Goal: Information Seeking & Learning: Learn about a topic

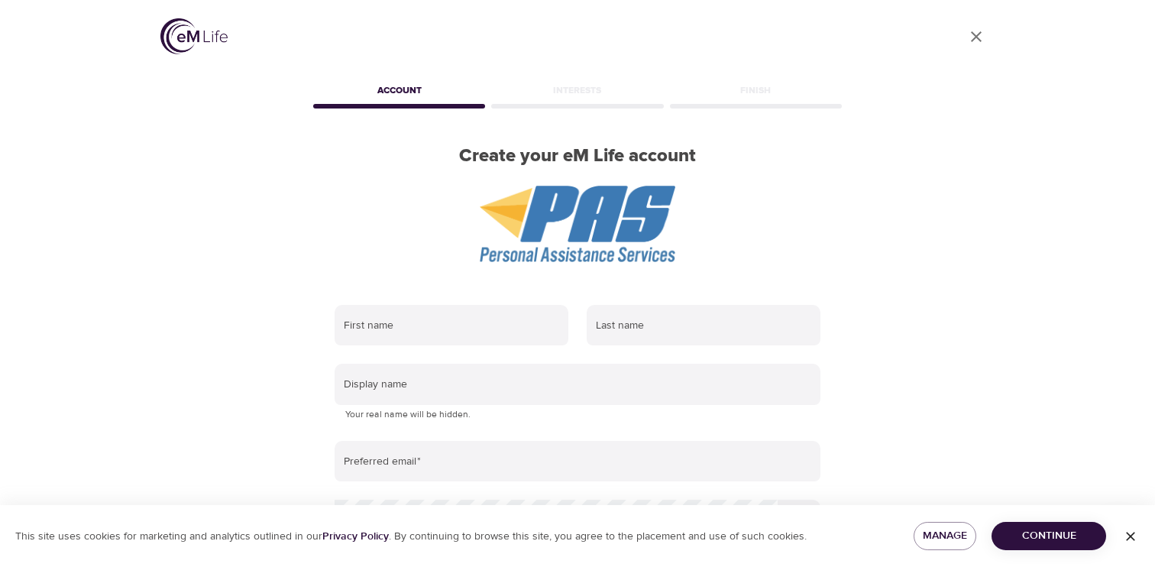
click at [186, 36] on img at bounding box center [193, 36] width 67 height 36
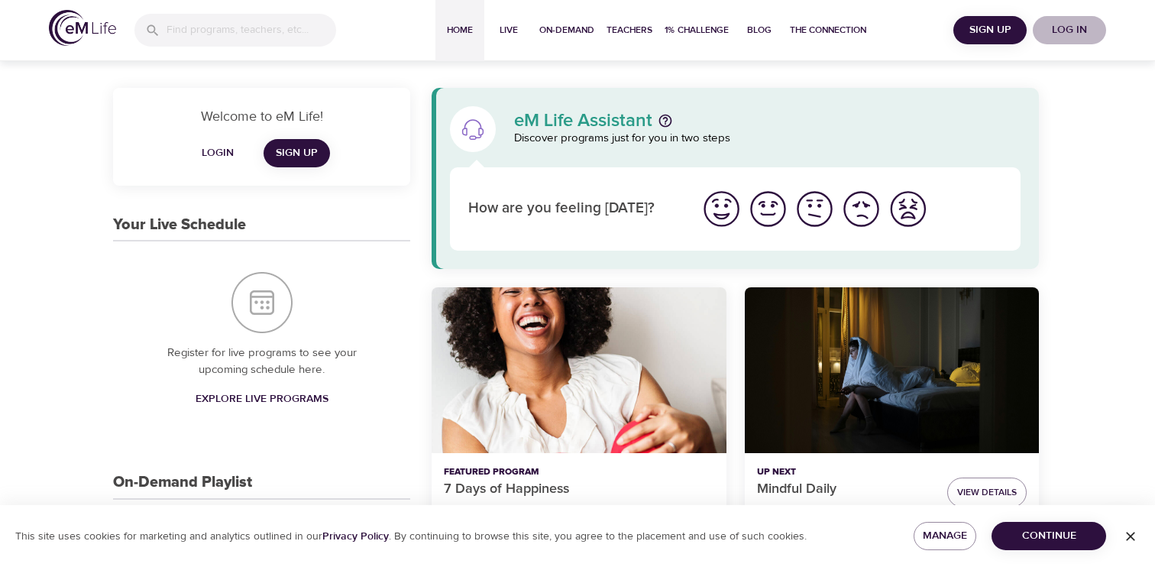
click at [1066, 27] on span "Log in" at bounding box center [1069, 30] width 61 height 19
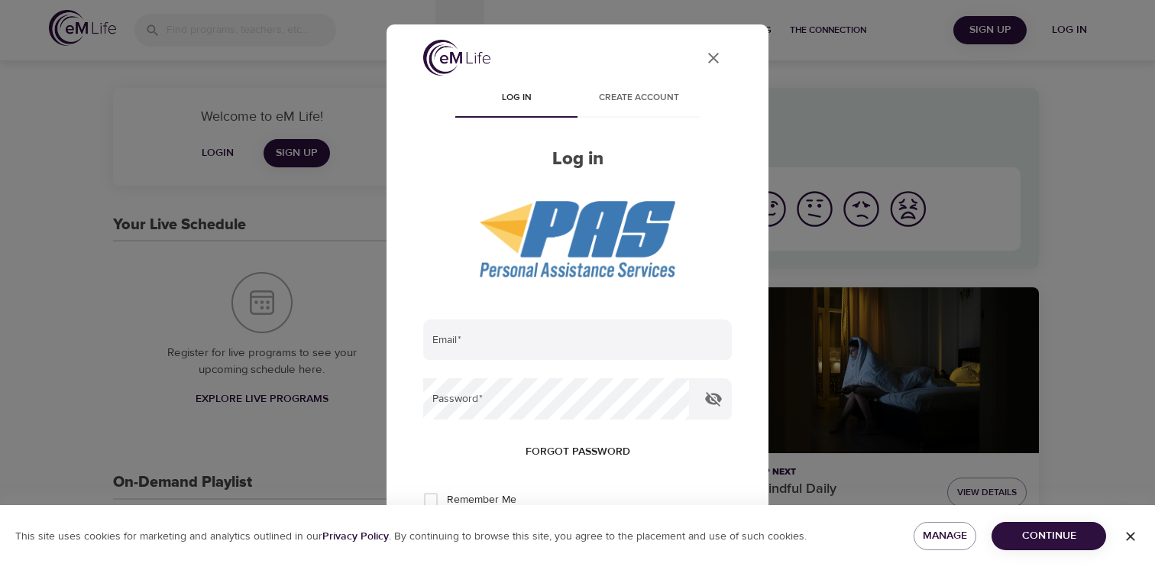
type input "[EMAIL_ADDRESS][DOMAIN_NAME]"
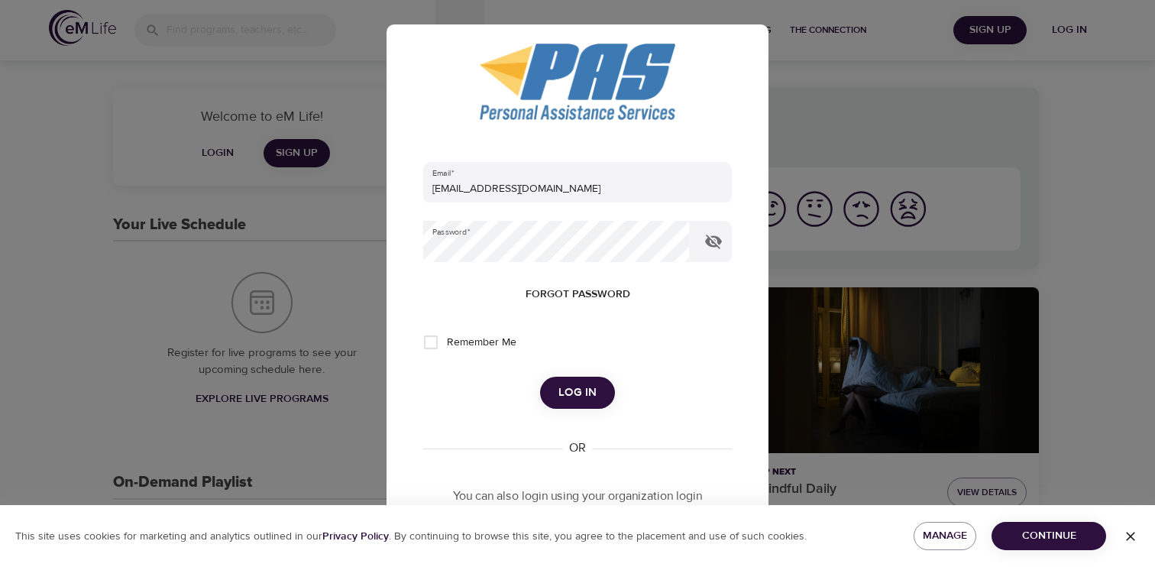
scroll to position [177, 0]
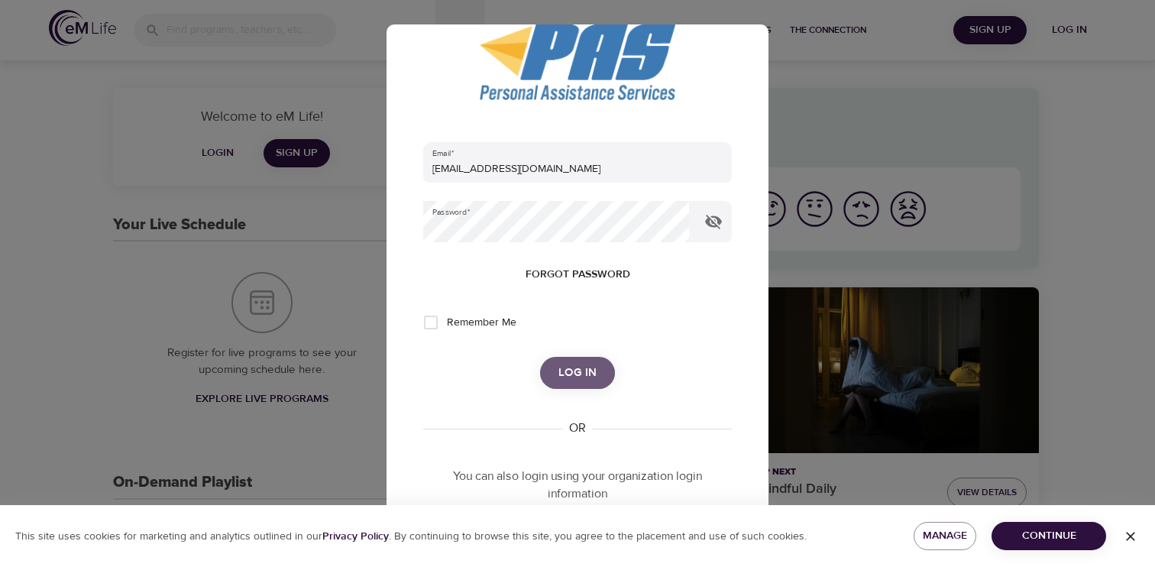
click at [588, 373] on span "Log in" at bounding box center [577, 373] width 38 height 20
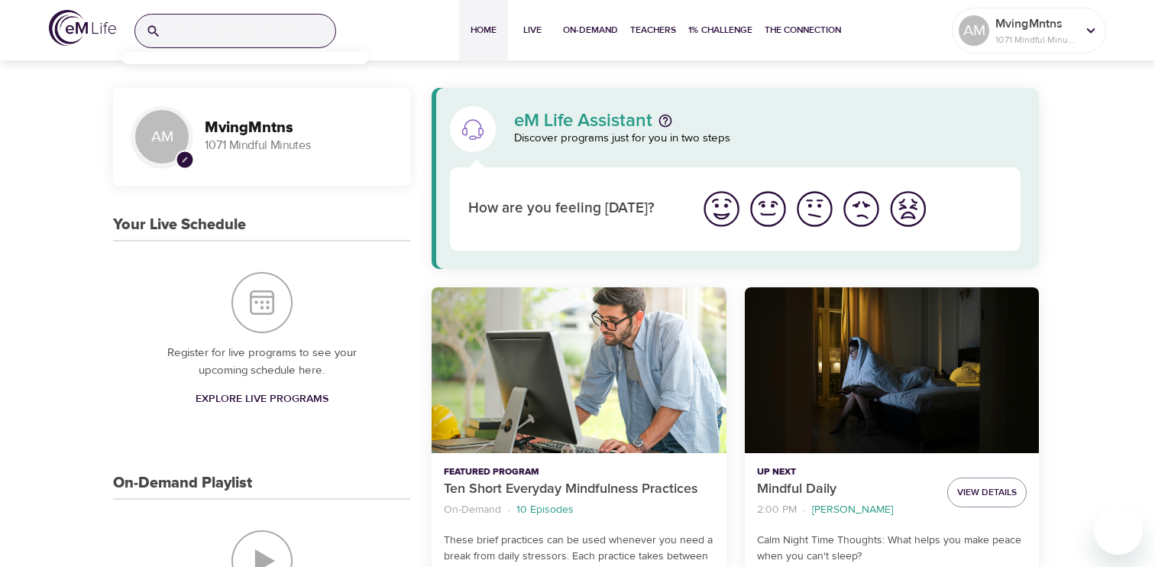
click at [212, 34] on input "search" at bounding box center [251, 31] width 168 height 33
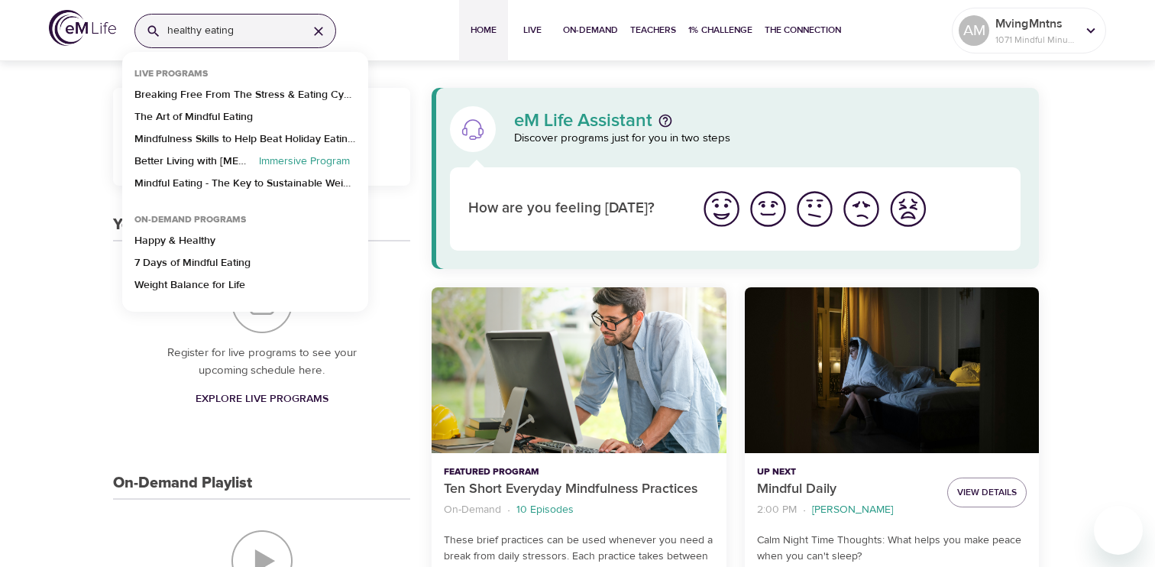
type input "healthy eating"
click at [209, 115] on p "The Art of Mindful Eating" at bounding box center [193, 120] width 118 height 22
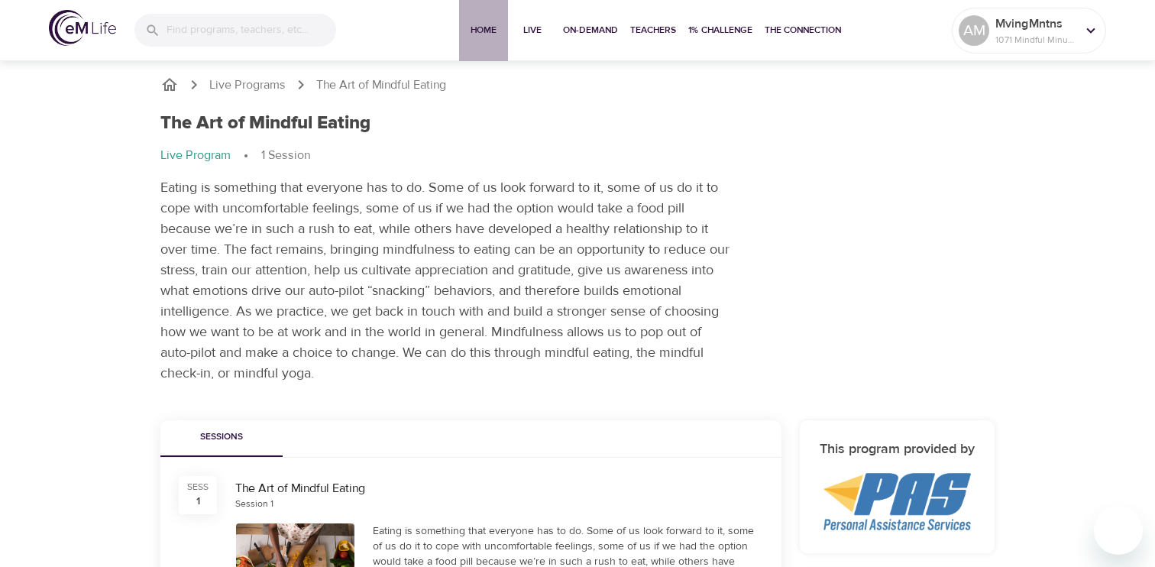
click at [483, 30] on span "Home" at bounding box center [483, 30] width 37 height 16
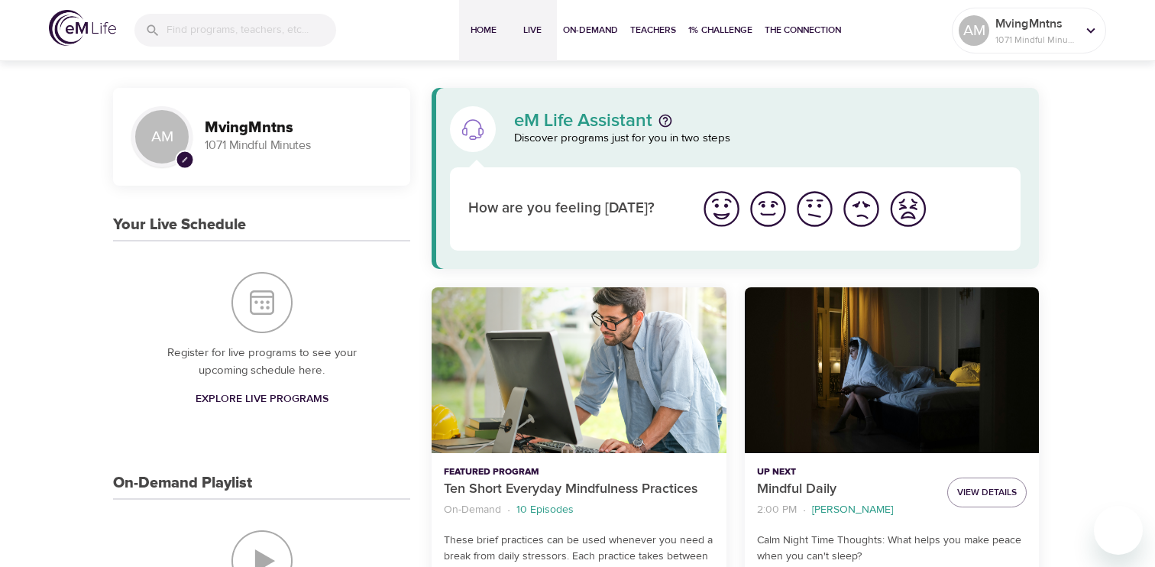
click at [535, 33] on span "Live" at bounding box center [532, 30] width 37 height 16
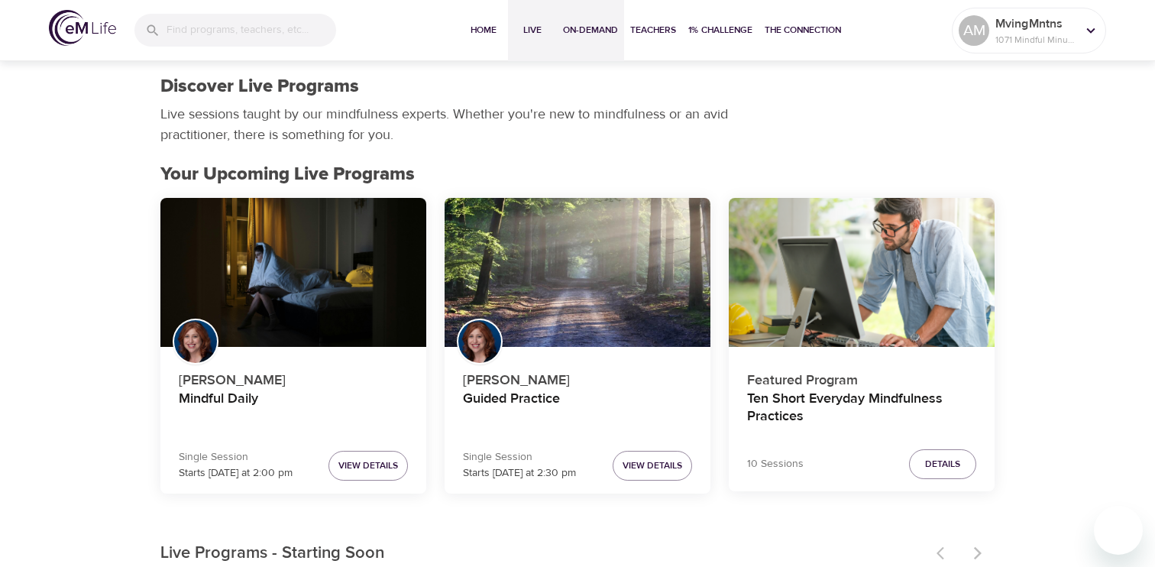
click at [588, 29] on span "On-Demand" at bounding box center [590, 30] width 55 height 16
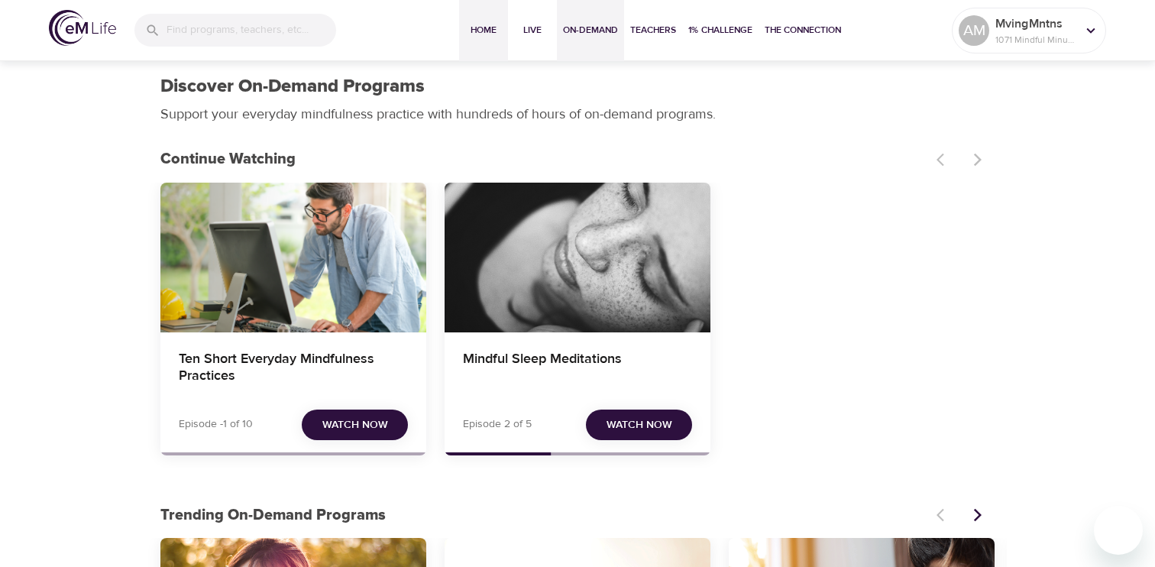
click at [477, 29] on span "Home" at bounding box center [483, 30] width 37 height 16
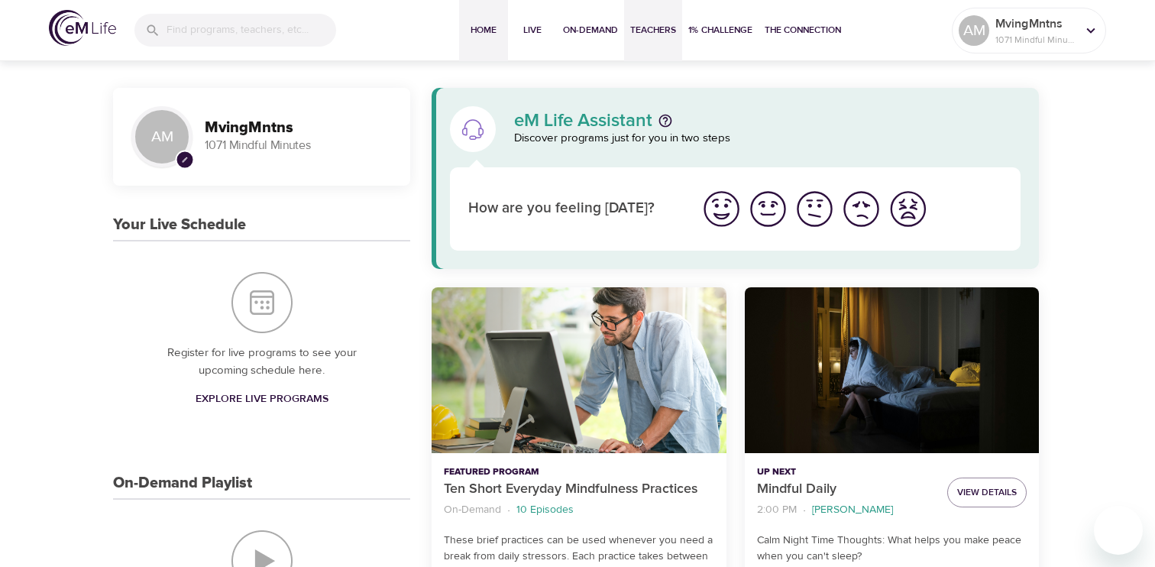
click at [646, 31] on span "Teachers" at bounding box center [653, 30] width 46 height 16
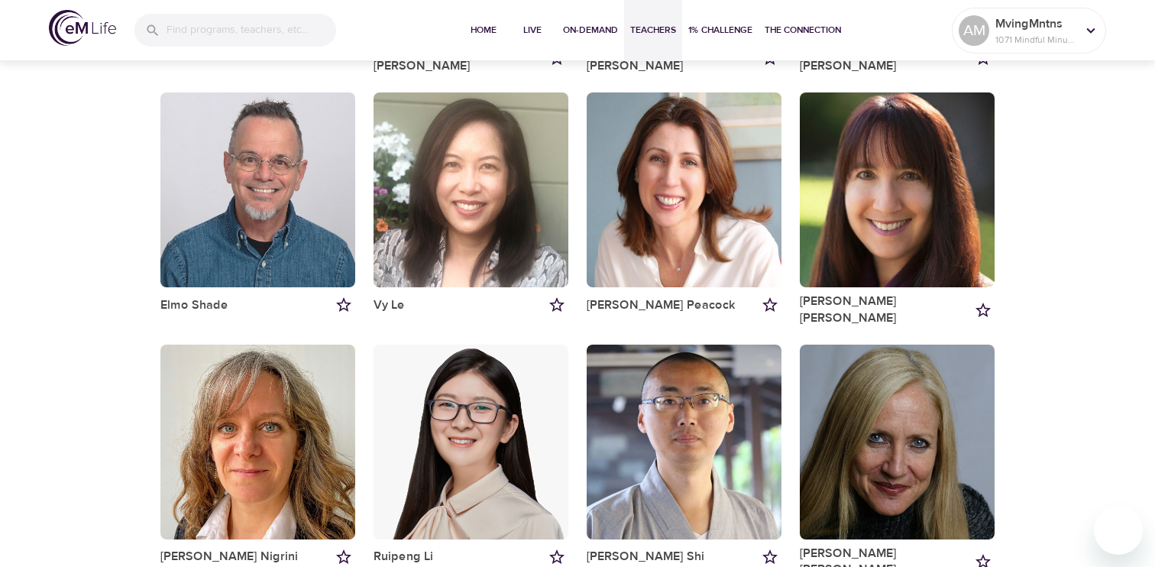
scroll to position [383, 0]
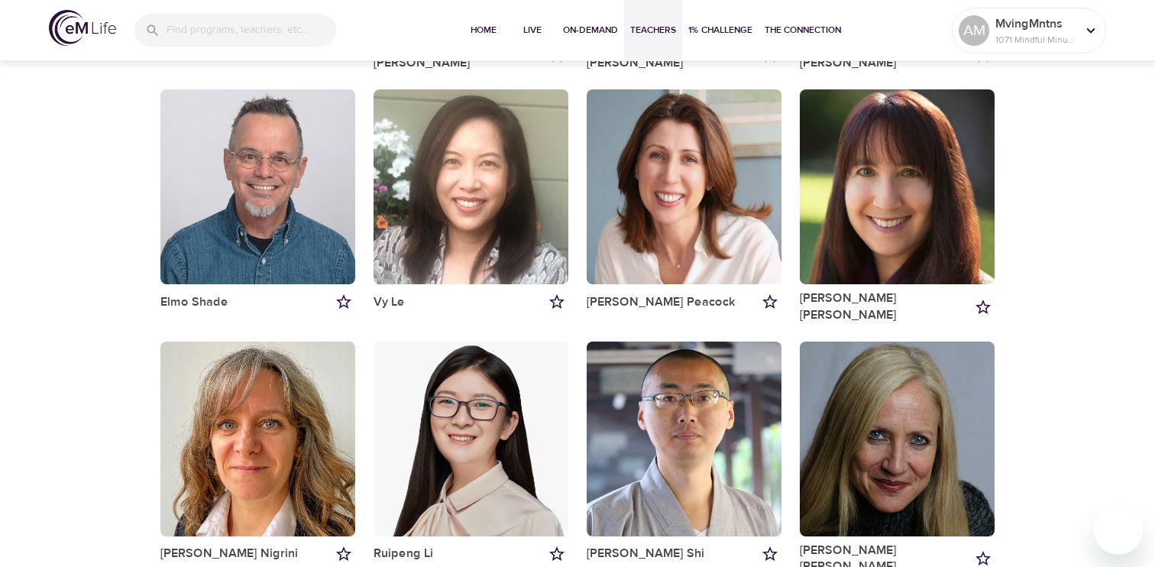
click at [675, 226] on div "button" at bounding box center [684, 186] width 195 height 195
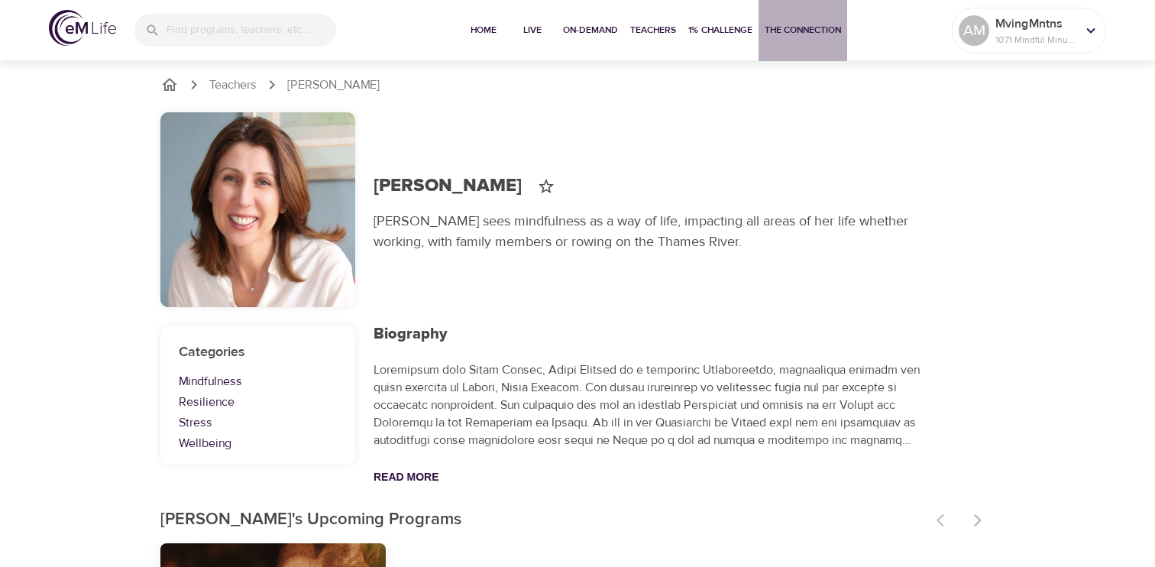
click at [797, 26] on span "The Connection" at bounding box center [803, 30] width 76 height 16
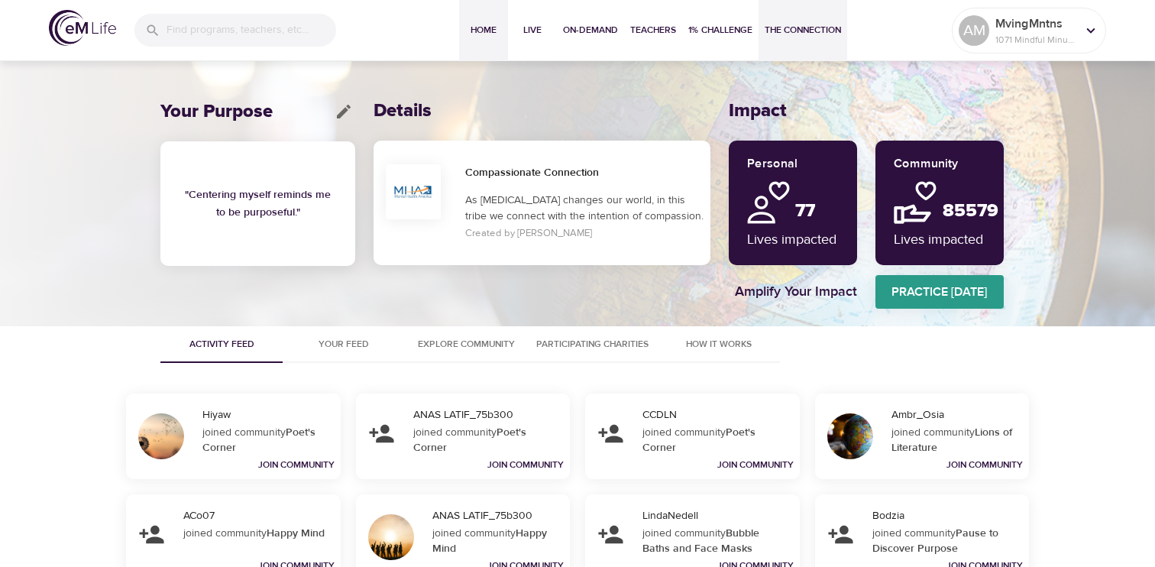
click at [474, 28] on span "Home" at bounding box center [483, 30] width 37 height 16
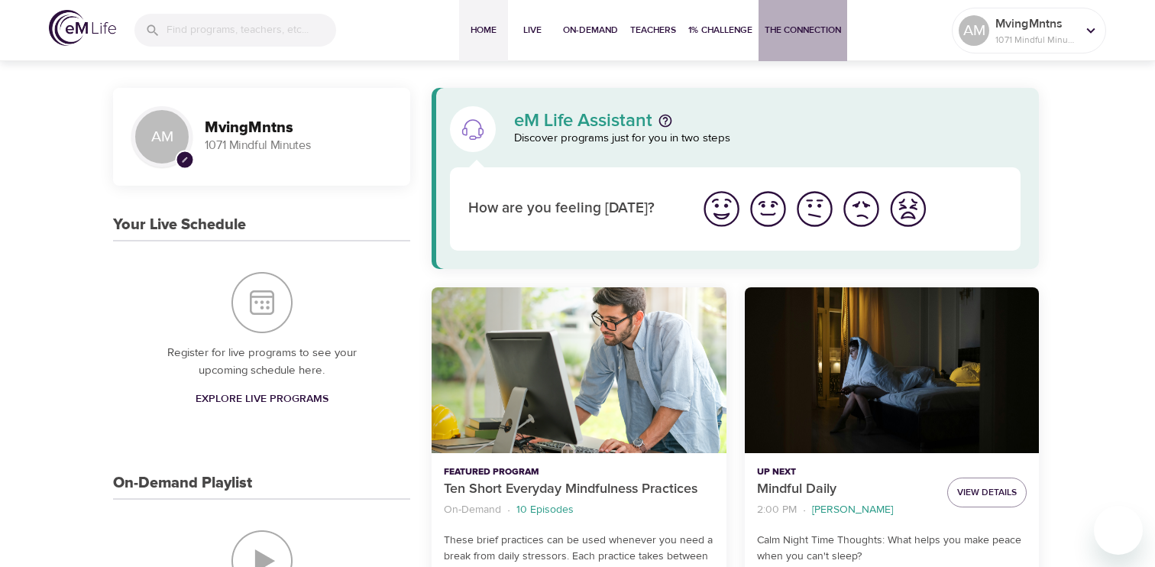
click at [790, 29] on span "The Connection" at bounding box center [803, 30] width 76 height 16
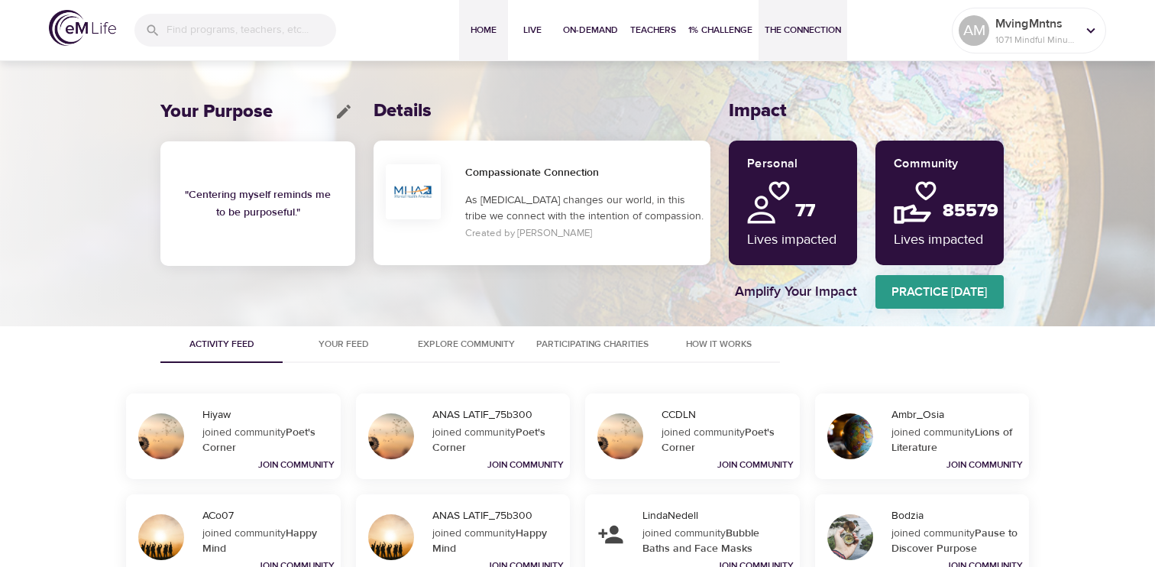
click at [483, 37] on span "Home" at bounding box center [483, 30] width 37 height 16
